Goal: Consume media (video, audio)

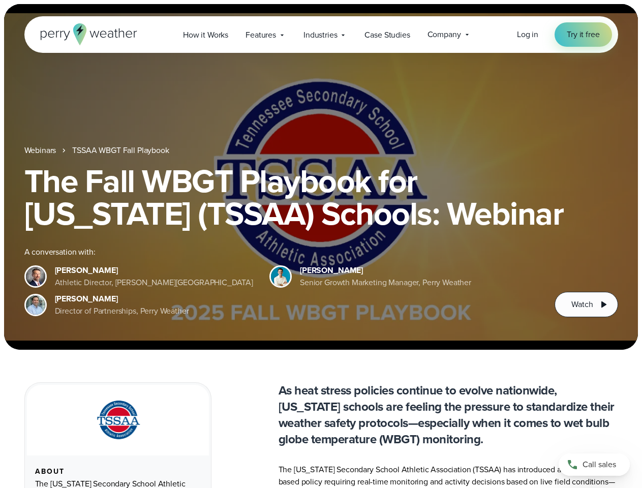
click at [321, 244] on div "The Fall WBGT Playbook for [US_STATE] (TSSAA) Schools: Webinar A conversation w…" at bounding box center [321, 241] width 594 height 152
click at [321, 35] on span "Industries" at bounding box center [320, 35] width 34 height 12
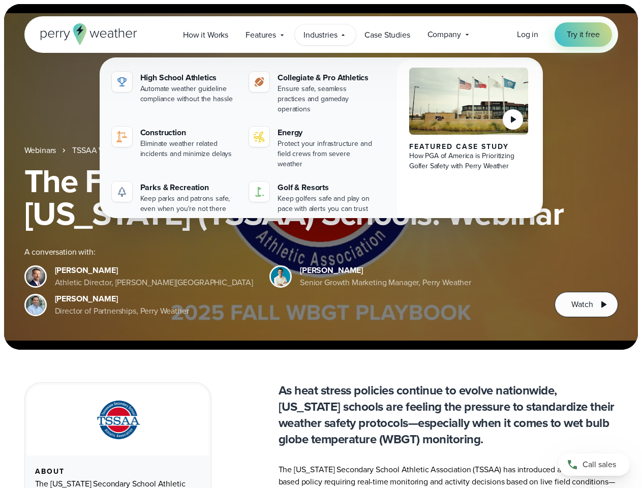
click at [321, 177] on h1 "The Fall WBGT Playbook for [US_STATE] (TSSAA) Schools: Webinar" at bounding box center [321, 197] width 594 height 65
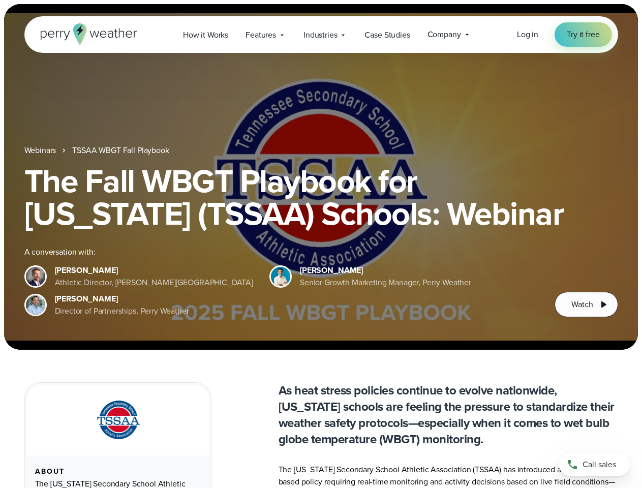
click at [121, 150] on link "TSSAA WBGT Fall Playbook" at bounding box center [120, 150] width 97 height 12
click at [586, 304] on span "Watch" at bounding box center [581, 304] width 21 height 12
